Goal: Navigation & Orientation: Find specific page/section

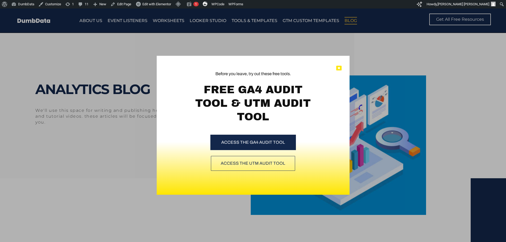
click at [341, 67] on icon at bounding box center [338, 68] width 5 height 5
